Goal: Book appointment/travel/reservation

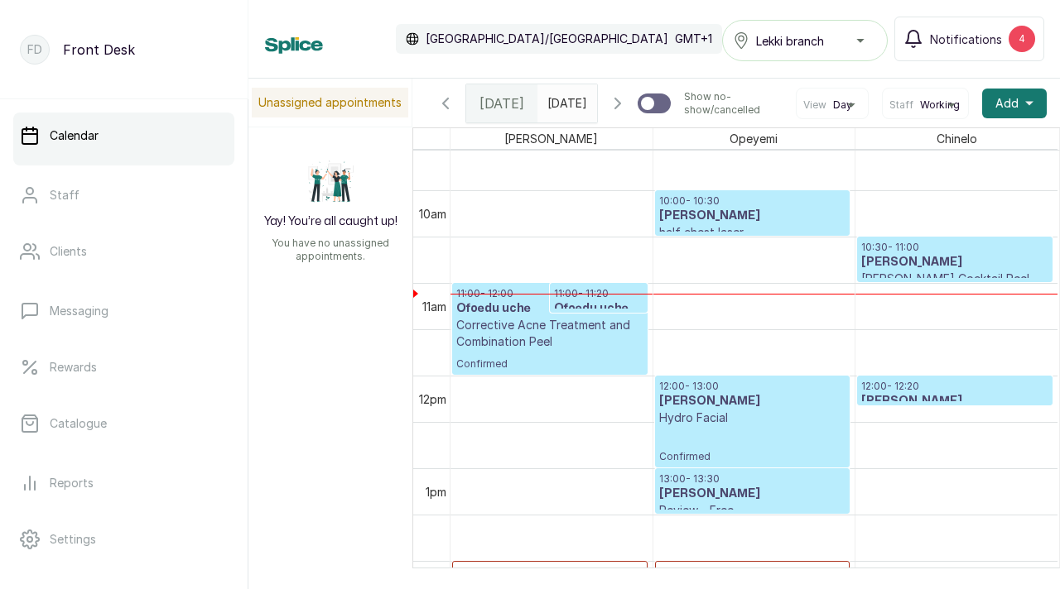
scroll to position [1016, 0]
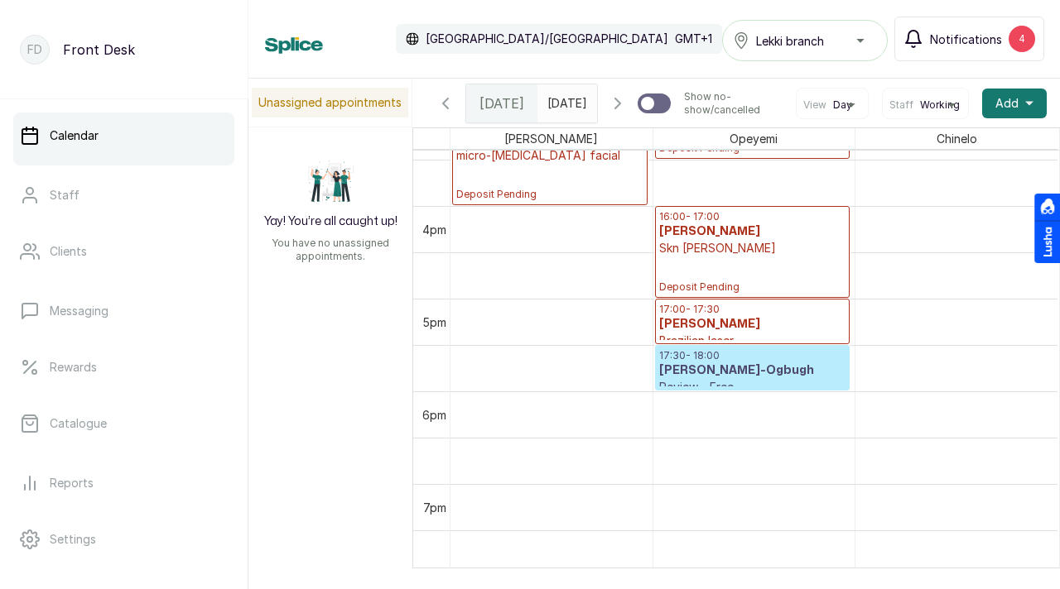
click at [988, 27] on button "Notifications 4" at bounding box center [969, 39] width 150 height 45
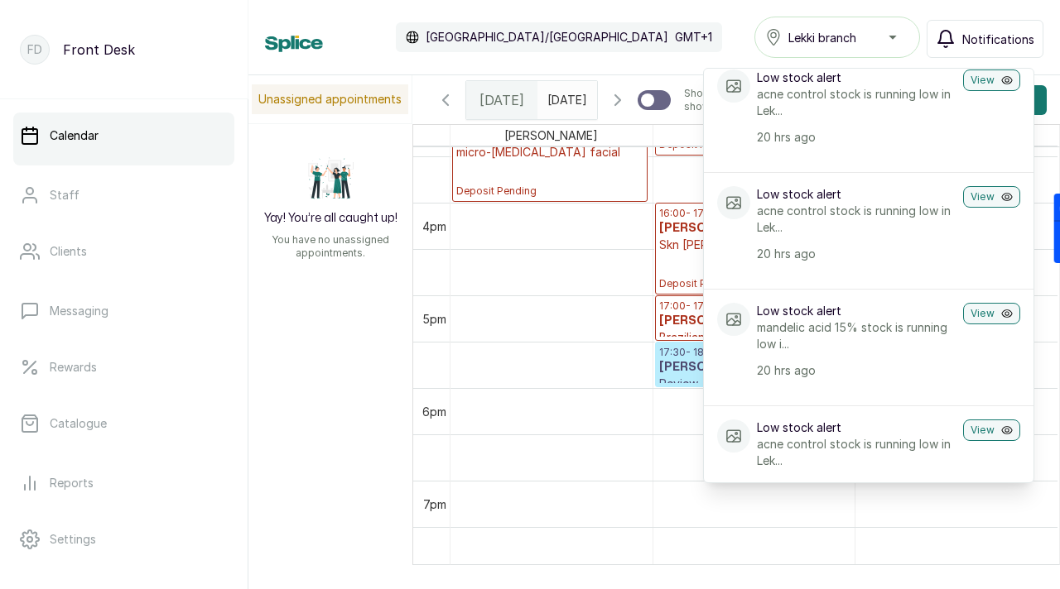
click at [658, 50] on div "Calendar [GEOGRAPHIC_DATA]/[GEOGRAPHIC_DATA] GMT+1 Lekki branch Notifications N…" at bounding box center [654, 37] width 778 height 41
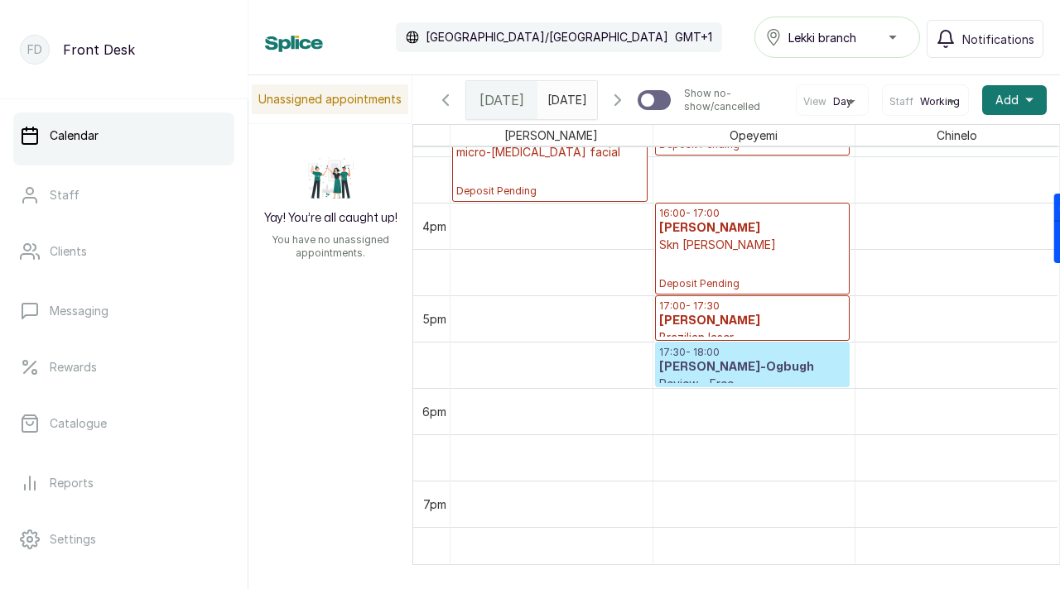
click at [568, 106] on span at bounding box center [580, 96] width 31 height 28
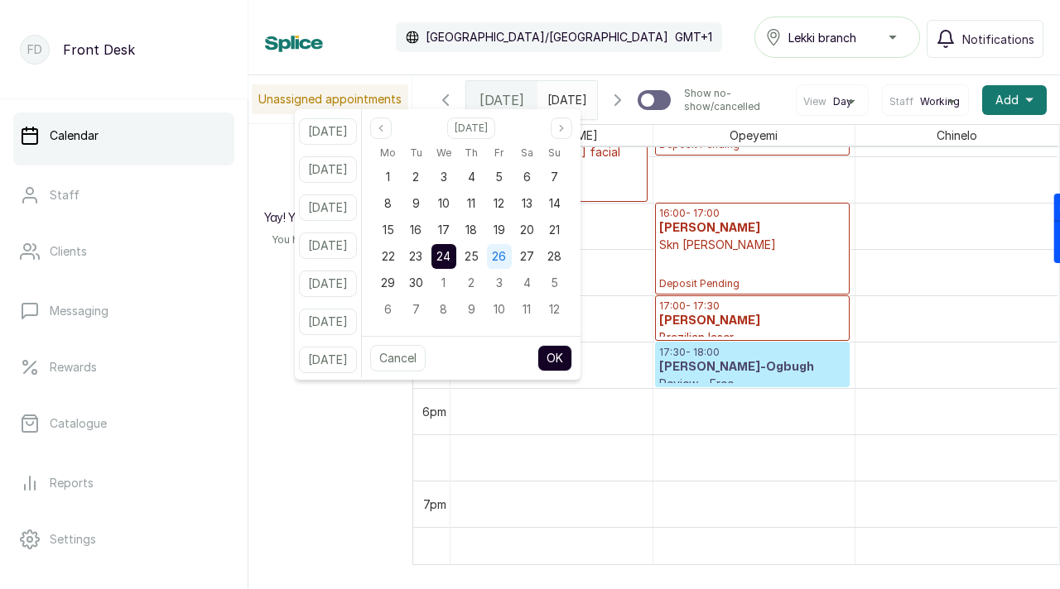
click at [510, 258] on div "26" at bounding box center [499, 256] width 25 height 25
click at [572, 364] on button "OK" at bounding box center [554, 358] width 35 height 26
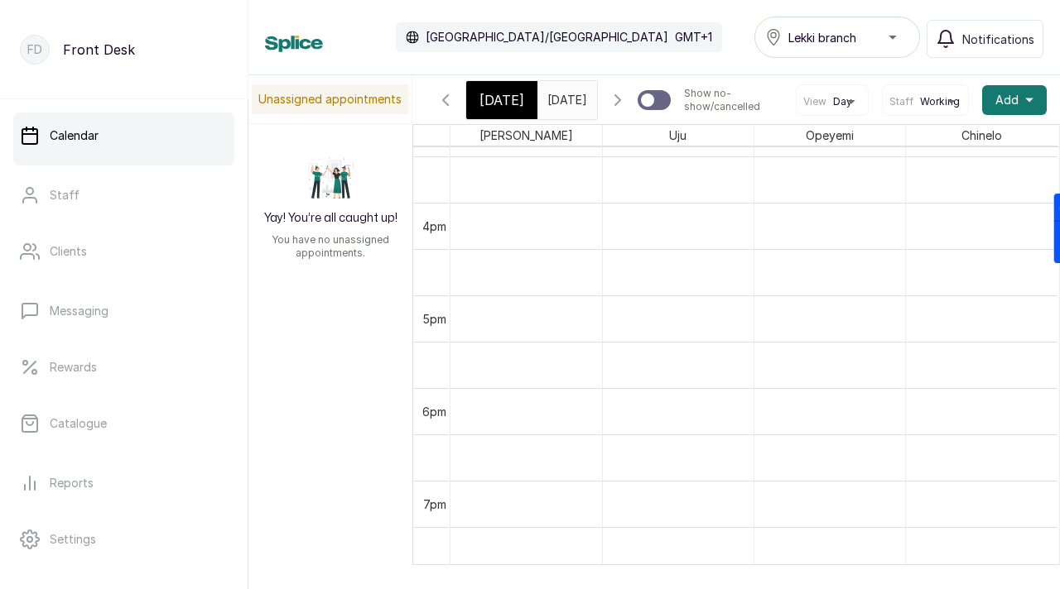
type input "[DATE]"
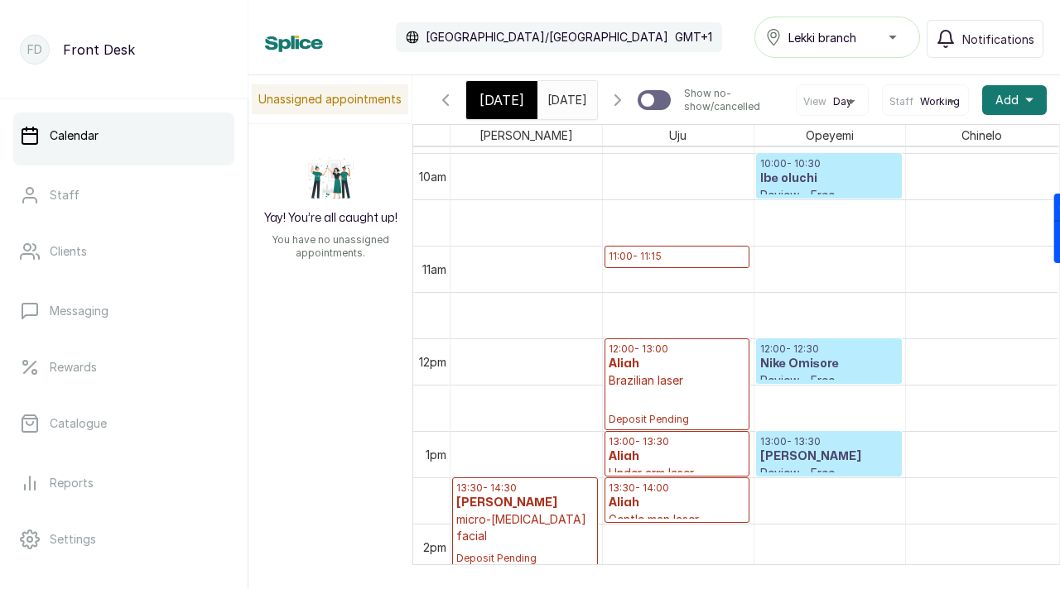
scroll to position [977, 0]
click at [669, 264] on p "11:00 - 11:15" at bounding box center [676, 257] width 137 height 13
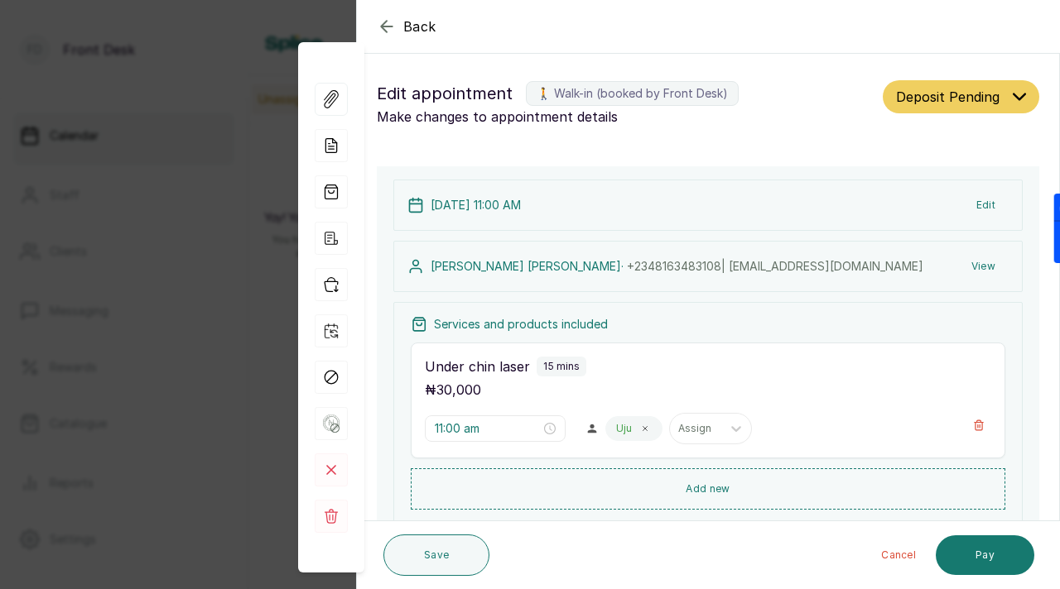
click at [383, 26] on icon "button" at bounding box center [386, 26] width 11 height 11
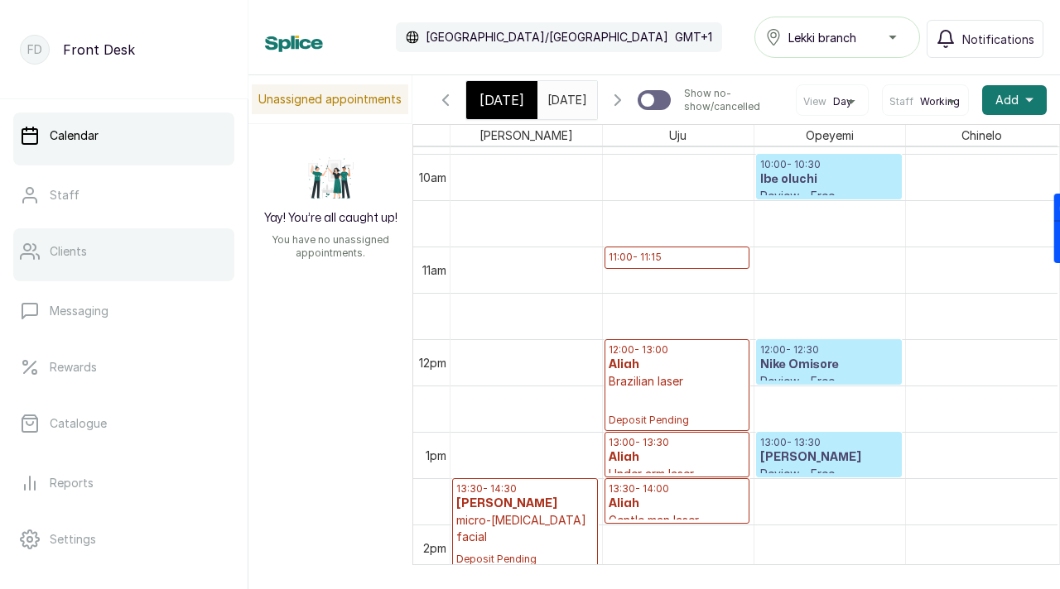
click at [85, 246] on p "Clients" at bounding box center [68, 251] width 37 height 17
